Goal: Information Seeking & Learning: Learn about a topic

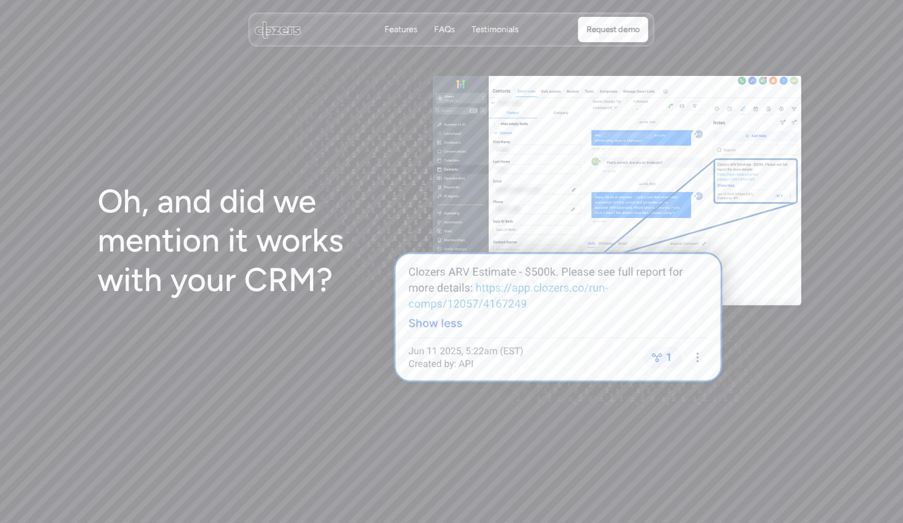
scroll to position [1972, 0]
click at [413, 27] on p "Features" at bounding box center [401, 30] width 33 height 12
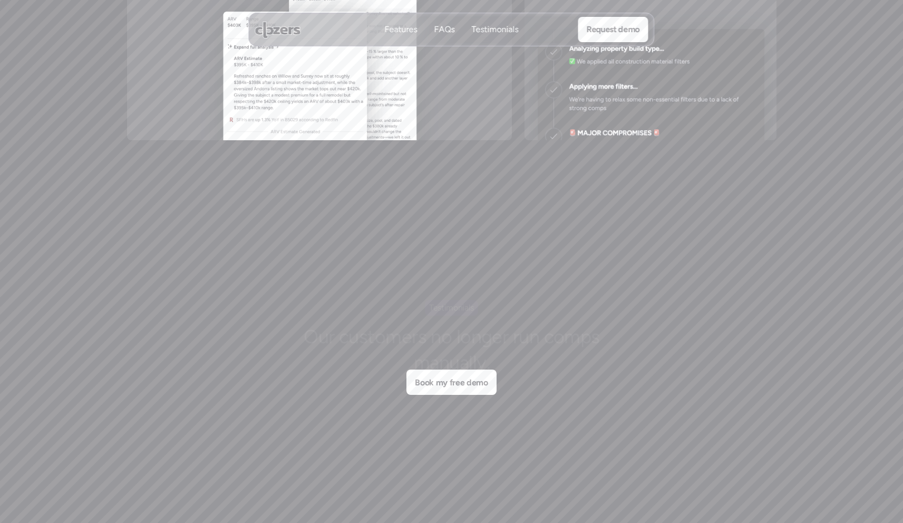
scroll to position [2967, 0]
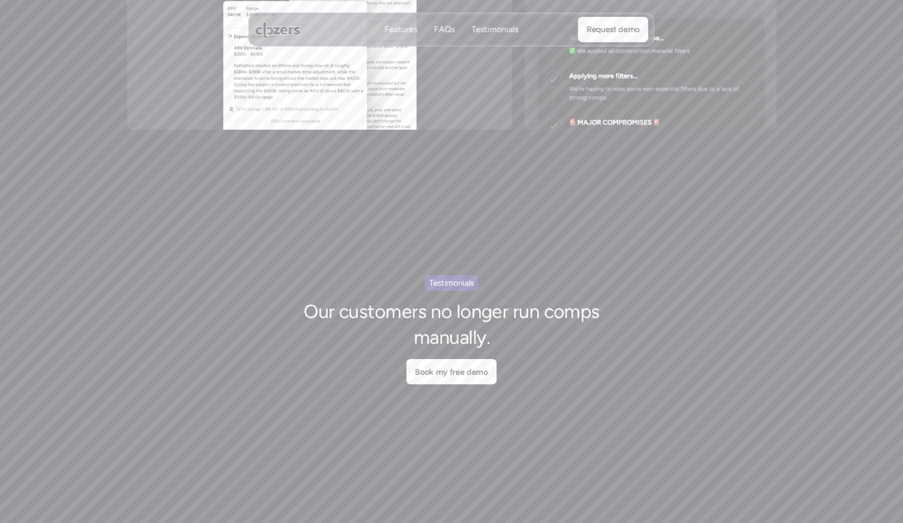
click at [442, 27] on p "FAQs" at bounding box center [445, 30] width 21 height 12
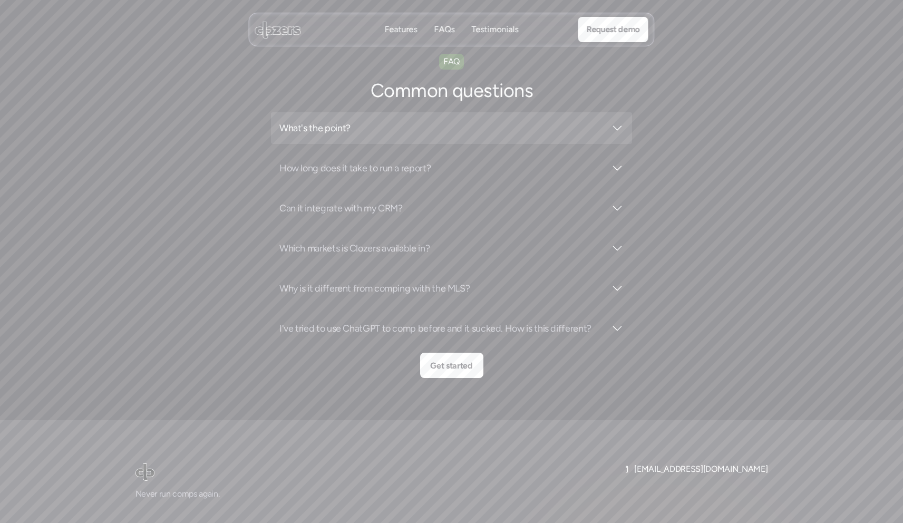
click at [474, 121] on h3 "What's the point?" at bounding box center [442, 128] width 326 height 15
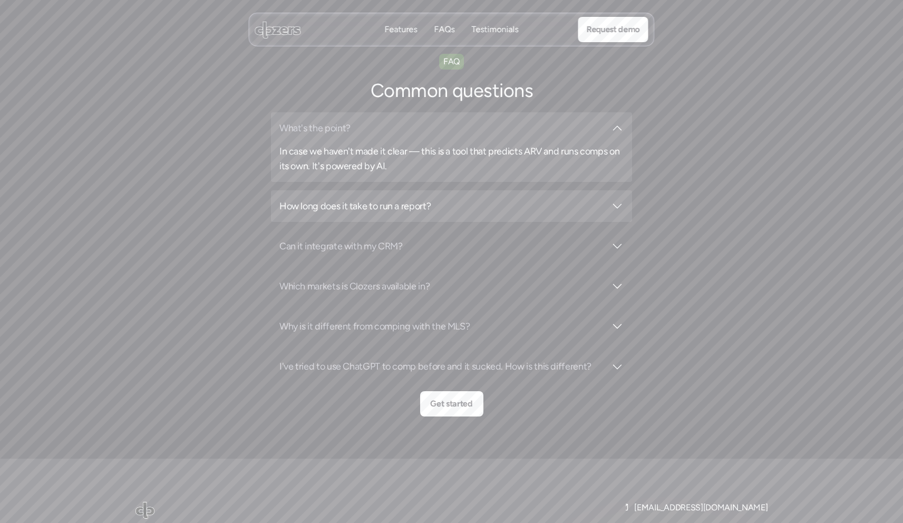
click at [516, 190] on div "How long does it take to run a report?" at bounding box center [451, 206] width 361 height 32
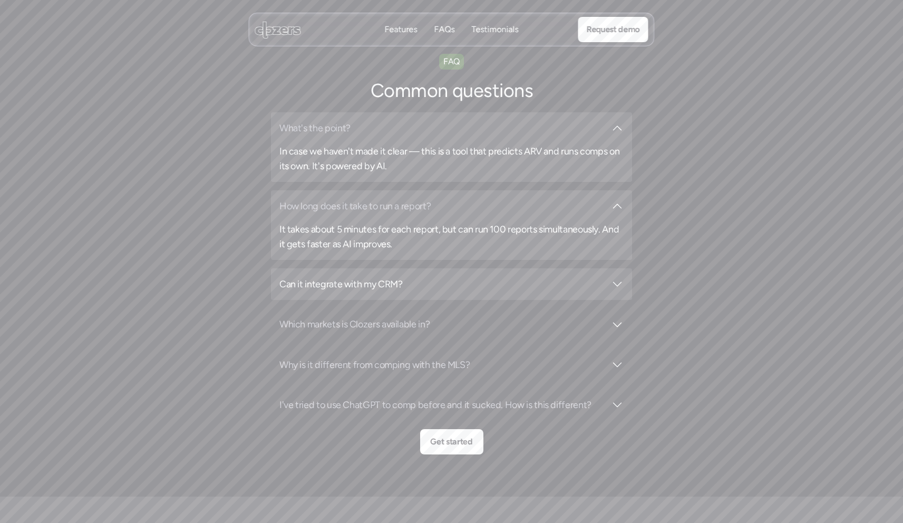
click at [539, 277] on h3 "Can it integrate with my CRM?" at bounding box center [442, 284] width 326 height 15
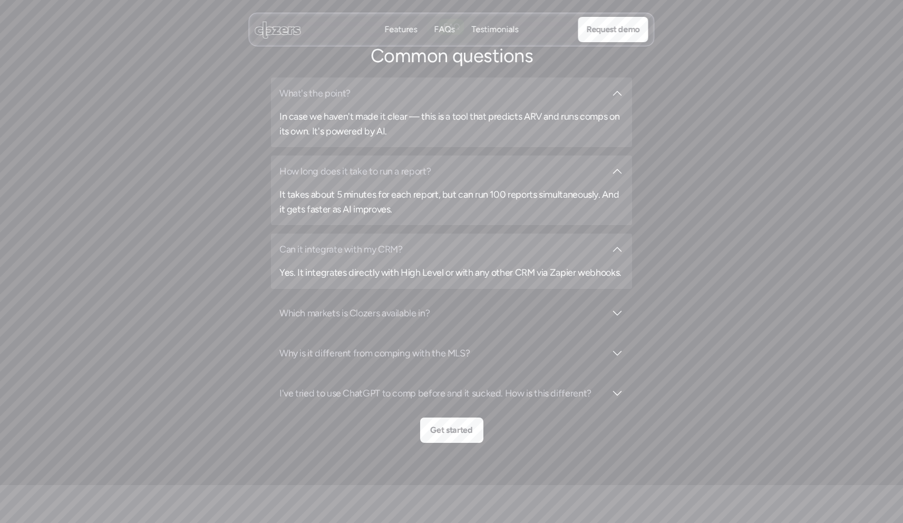
scroll to position [3740, 0]
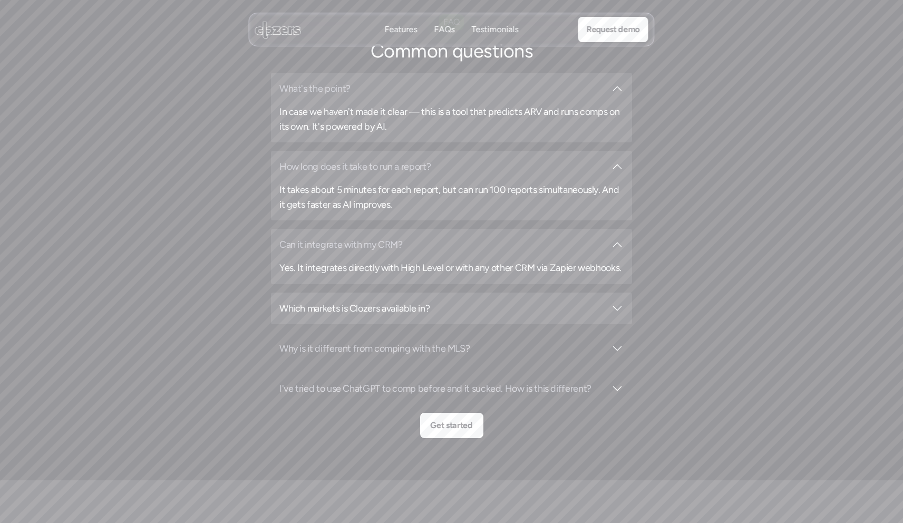
click at [530, 301] on h3 "Which markets is Clozers available in?" at bounding box center [442, 308] width 326 height 15
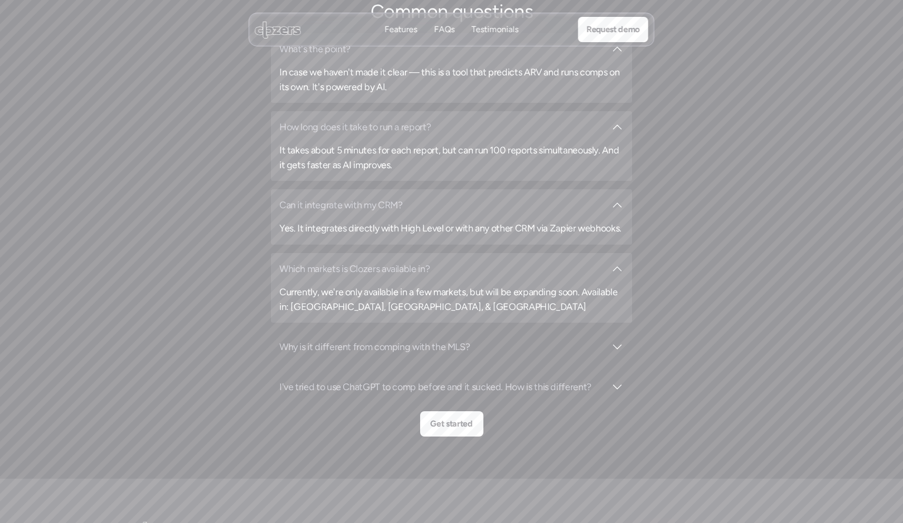
scroll to position [3786, 0]
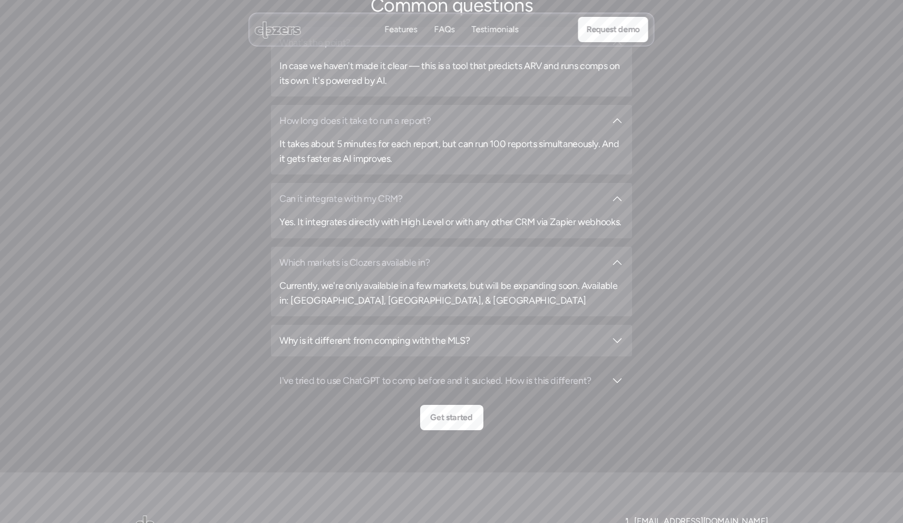
click at [522, 333] on h3 "Why is it different from comping with the MLS?" at bounding box center [442, 340] width 326 height 15
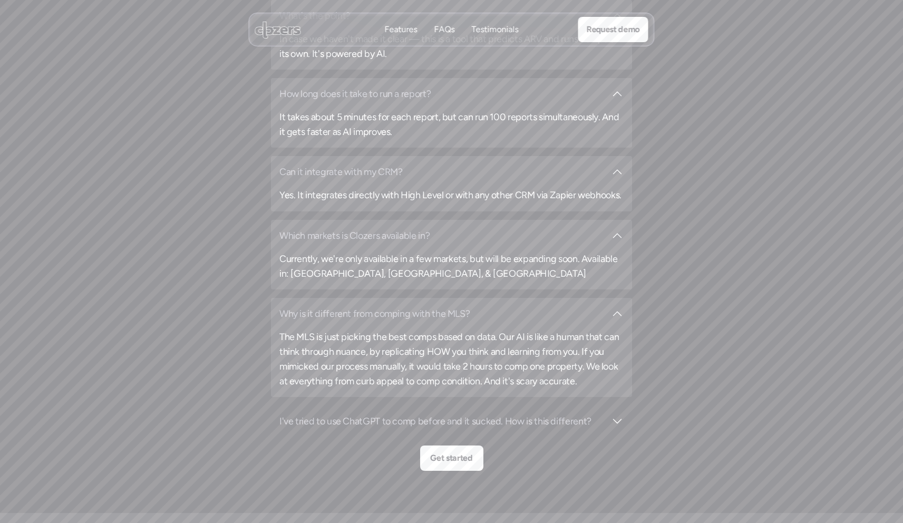
scroll to position [3814, 0]
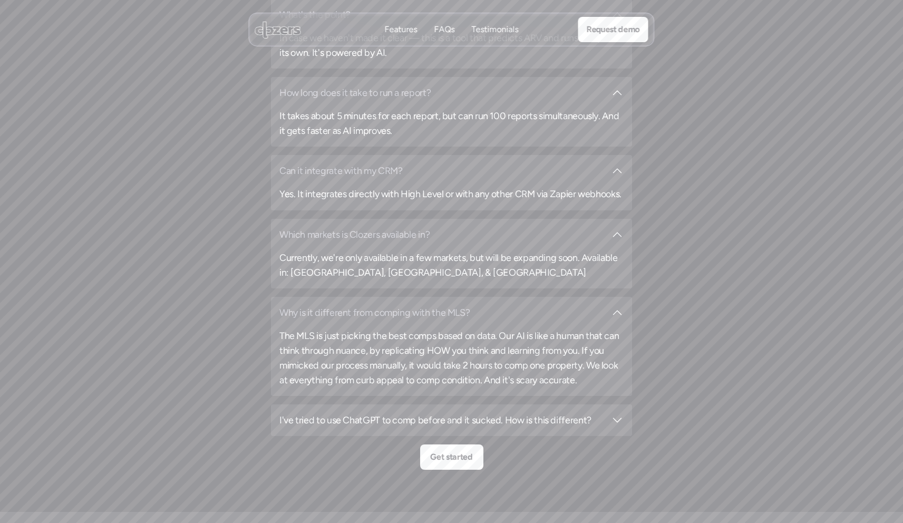
click at [393, 413] on h3 "I've tried to use ChatGPT to comp before and it sucked. How is this different?" at bounding box center [442, 420] width 326 height 15
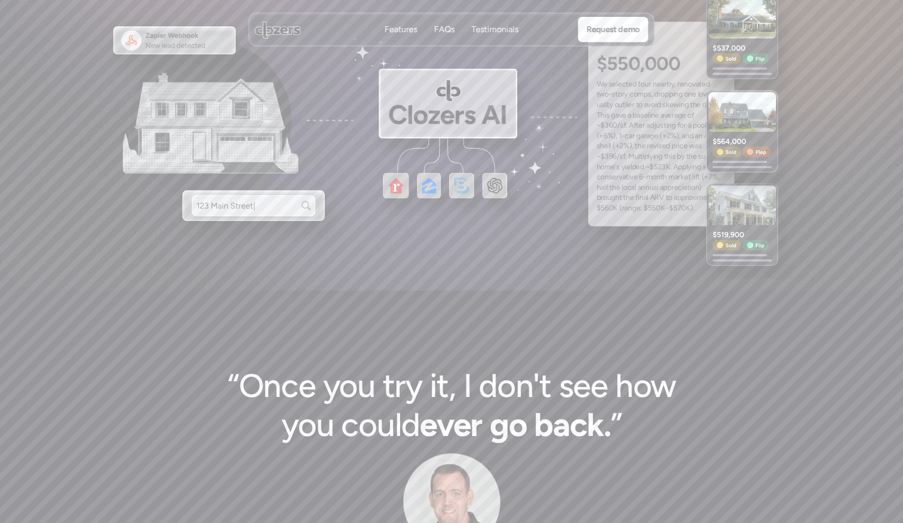
scroll to position [0, 0]
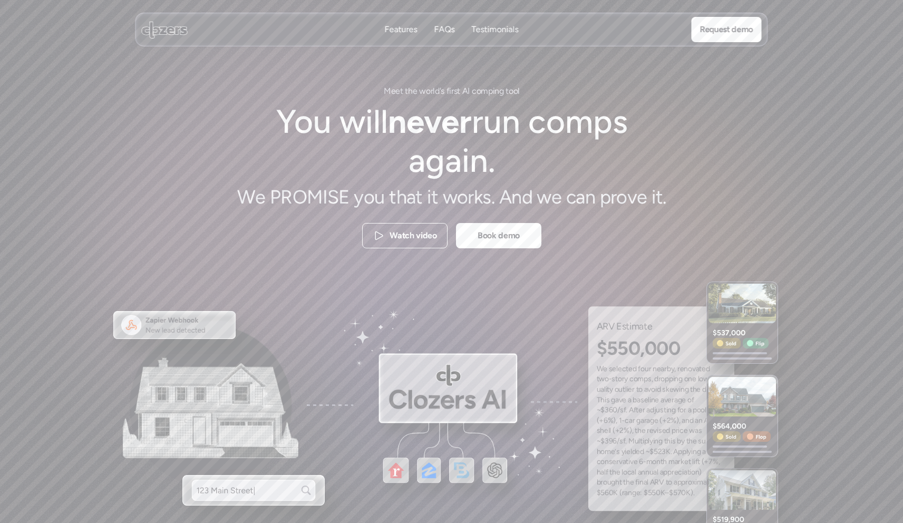
click at [489, 30] on p "Testimonials" at bounding box center [495, 30] width 47 height 12
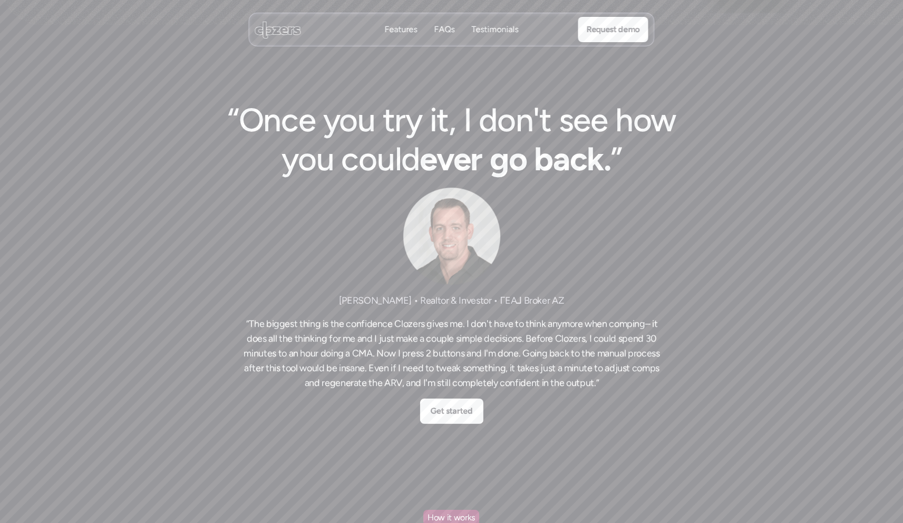
scroll to position [3243, 0]
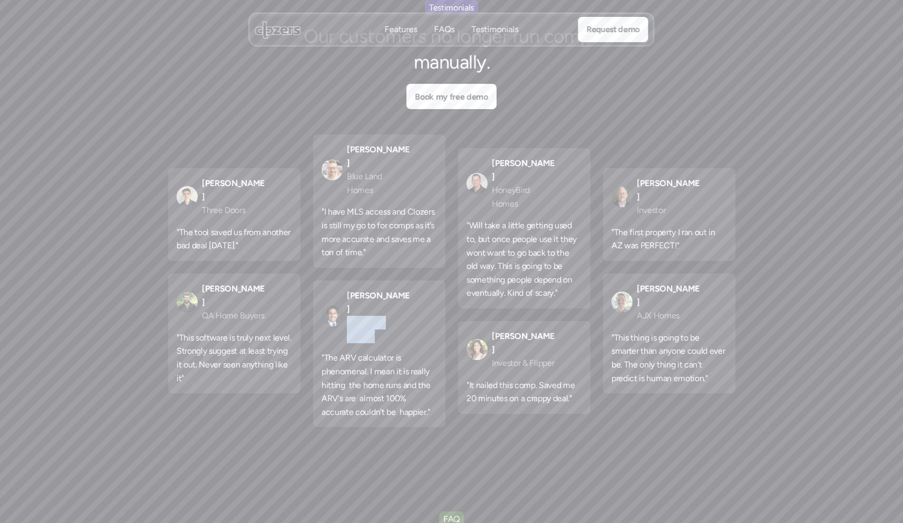
drag, startPoint x: 345, startPoint y: 284, endPoint x: 419, endPoint y: 288, distance: 73.4
click at [419, 288] on div "Charles B. Blue Land Homes "The ARV calculator is phenomenal. I mean it is real…" at bounding box center [379, 354] width 132 height 147
copy p "Blue Land Homes"
click at [710, 33] on div "Features Features FAQs FAQs Testimonials Testimonials Request demo" at bounding box center [451, 29] width 903 height 59
